Goal: Book appointment/travel/reservation

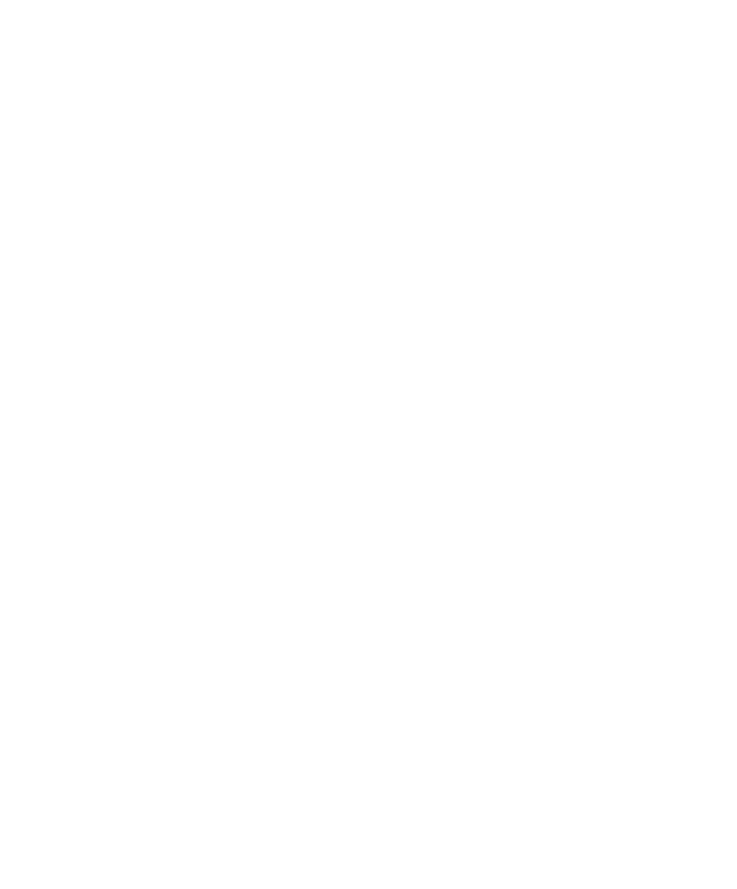
click at [95, 643] on span "Arrival" at bounding box center [73, 637] width 54 height 13
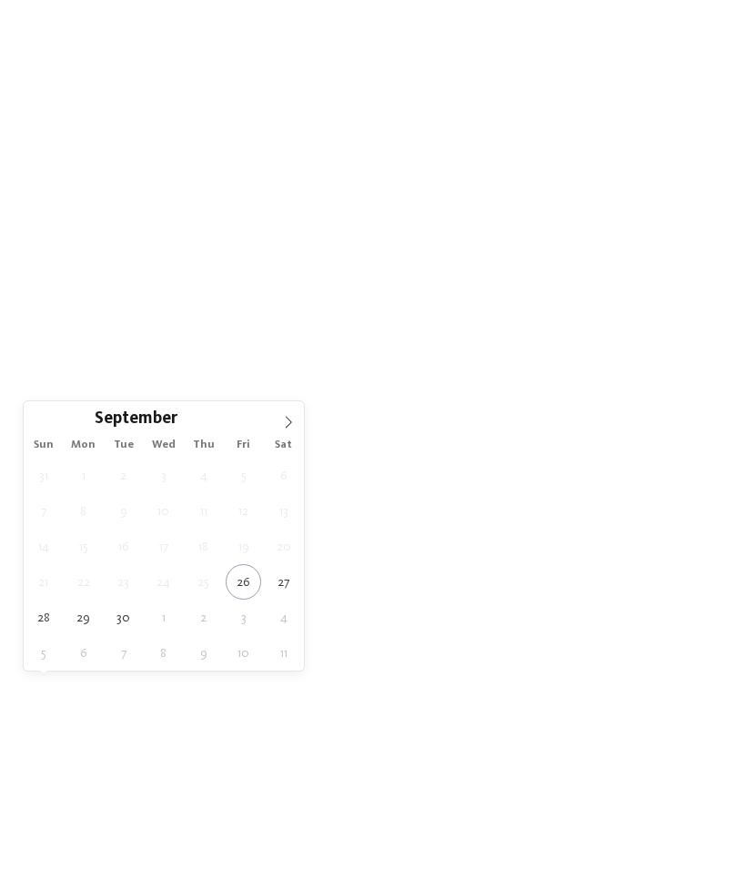
click at [285, 420] on icon at bounding box center [288, 422] width 13 height 13
click at [288, 427] on icon at bounding box center [289, 423] width 6 height 12
click at [287, 426] on icon at bounding box center [288, 422] width 13 height 13
click at [289, 421] on icon at bounding box center [289, 423] width 6 height 12
type input "****"
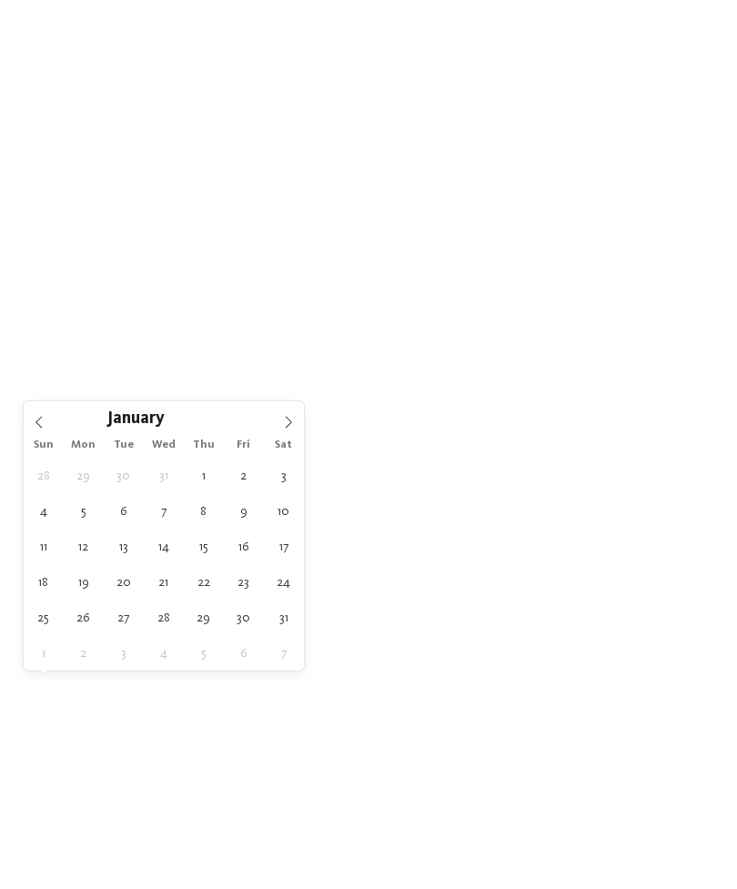
click at [278, 423] on span at bounding box center [288, 416] width 31 height 31
click at [285, 425] on icon at bounding box center [288, 422] width 13 height 13
click at [288, 423] on icon at bounding box center [288, 422] width 13 height 13
click at [279, 426] on span at bounding box center [288, 416] width 31 height 31
click at [277, 429] on span at bounding box center [288, 416] width 31 height 31
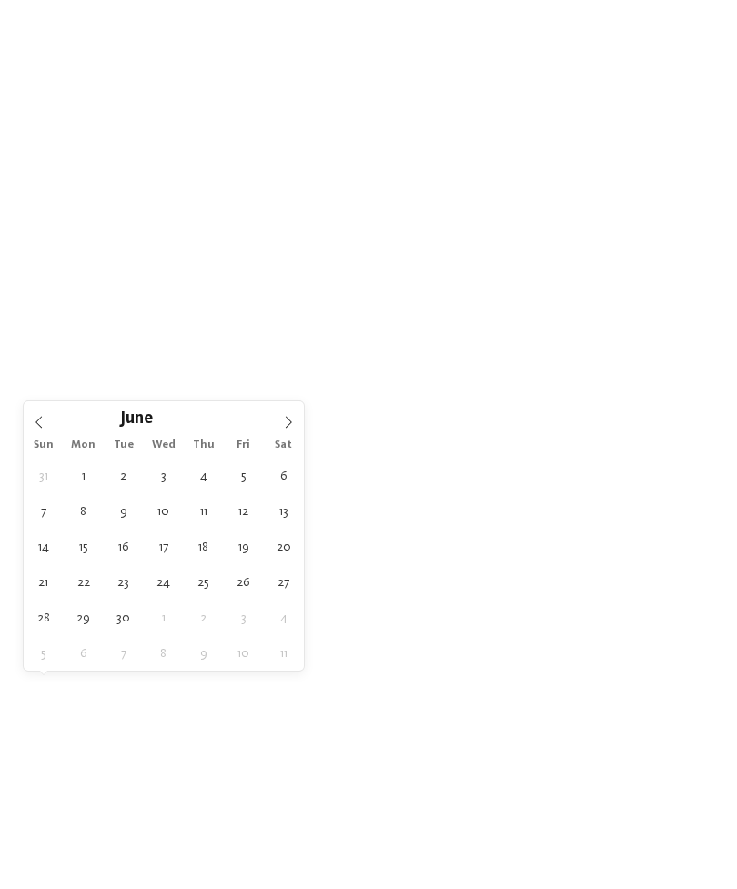
click at [287, 422] on icon at bounding box center [288, 422] width 13 height 13
type div "20.07.2026"
type input "****"
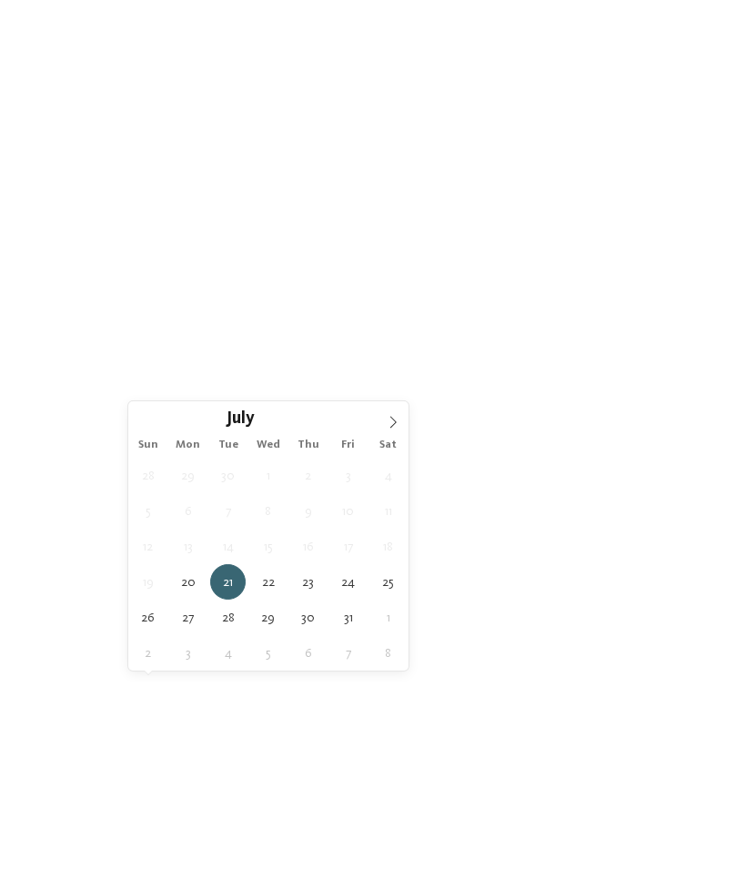
type div "27.07.2026"
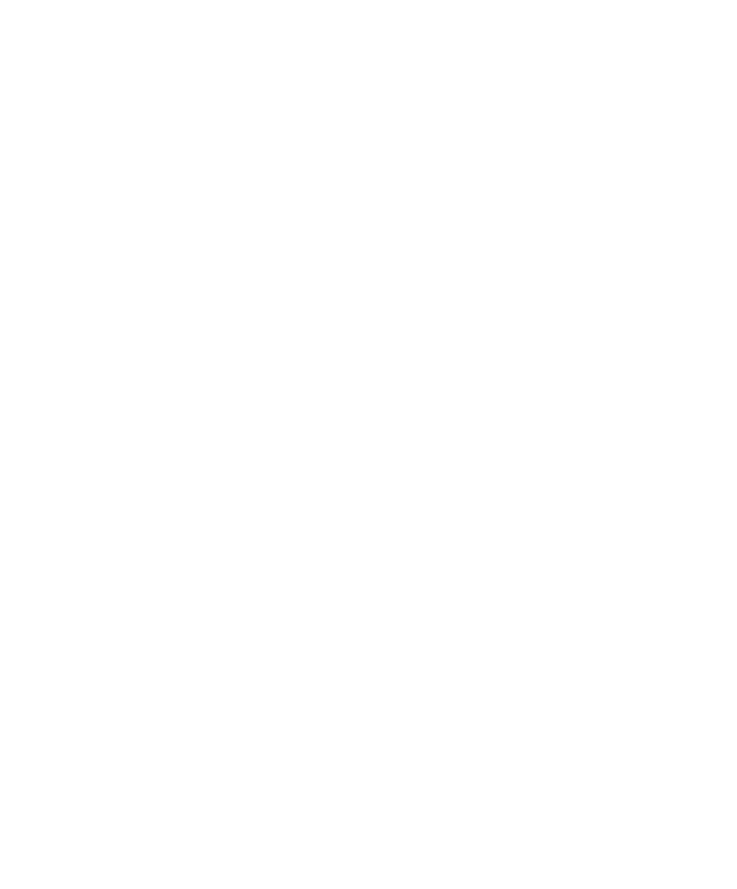
scroll to position [154, 0]
click at [654, 499] on link "Find a hotel" at bounding box center [663, 483] width 99 height 32
click at [256, 782] on h4 "Alpura – The 5-star luxury retreat in [GEOGRAPHIC_DATA]" at bounding box center [198, 806] width 287 height 48
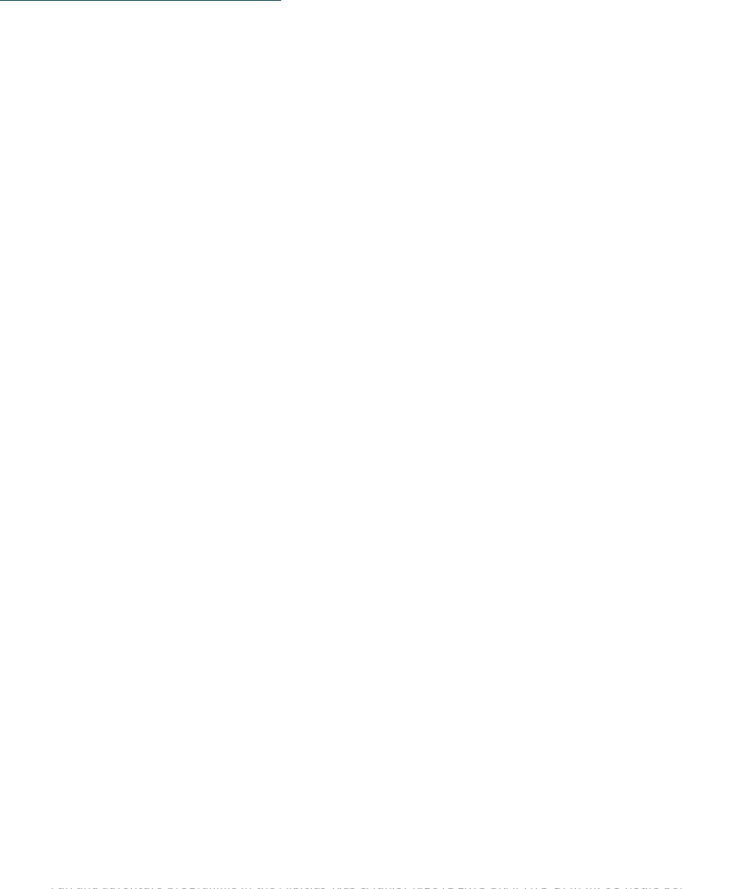
scroll to position [2075, 0]
